Goal: Navigation & Orientation: Find specific page/section

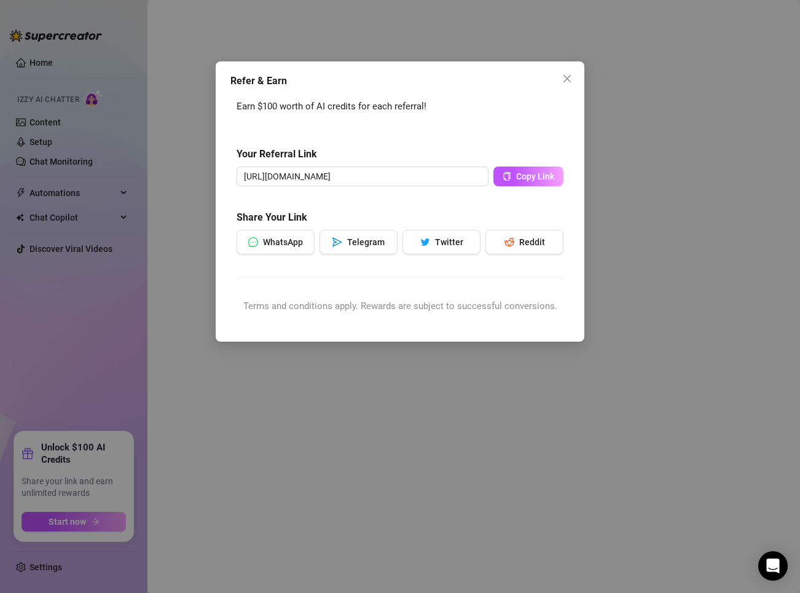
click at [667, 21] on div "Refer & Earn Earn $100 worth of AI credits for each referral! Your Referral Lin…" at bounding box center [400, 296] width 800 height 593
click at [567, 80] on icon "close" at bounding box center [567, 78] width 7 height 7
